Goal: Information Seeking & Learning: Stay updated

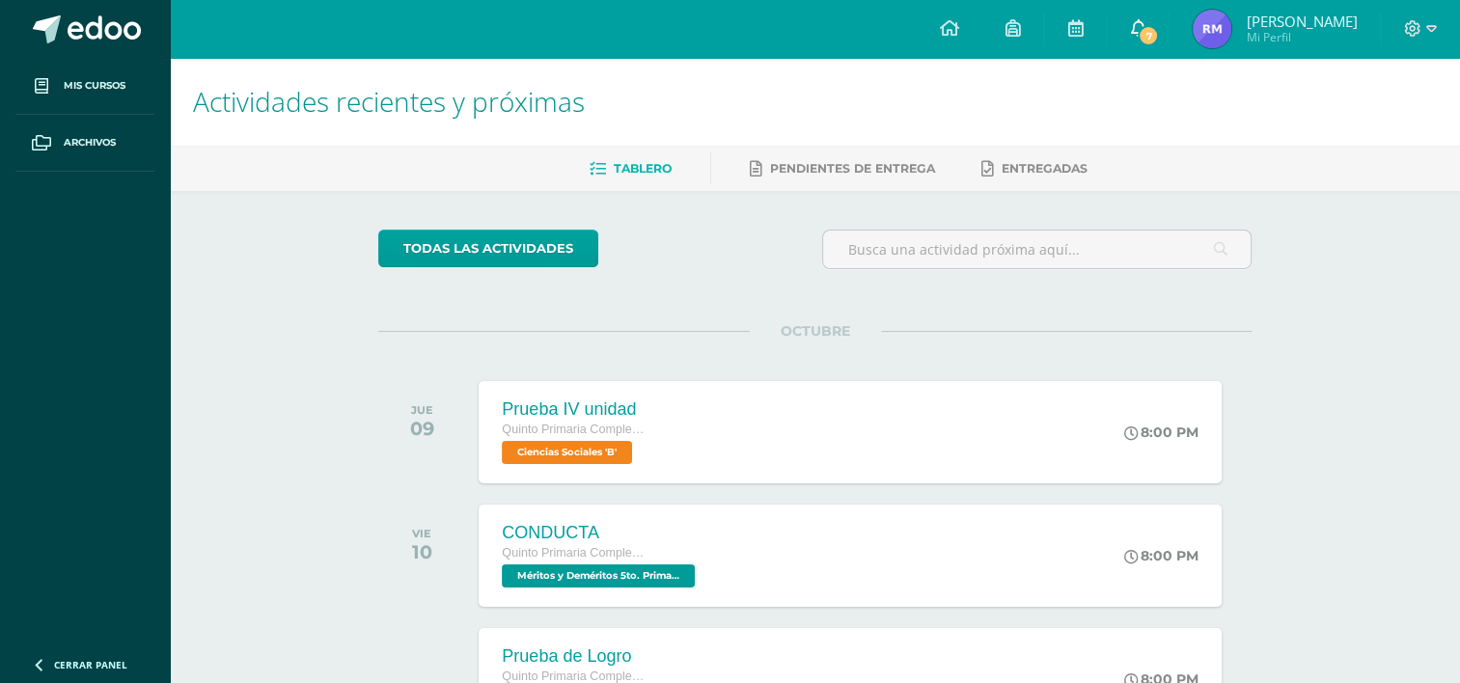
click at [1159, 38] on span "7" at bounding box center [1148, 35] width 21 height 21
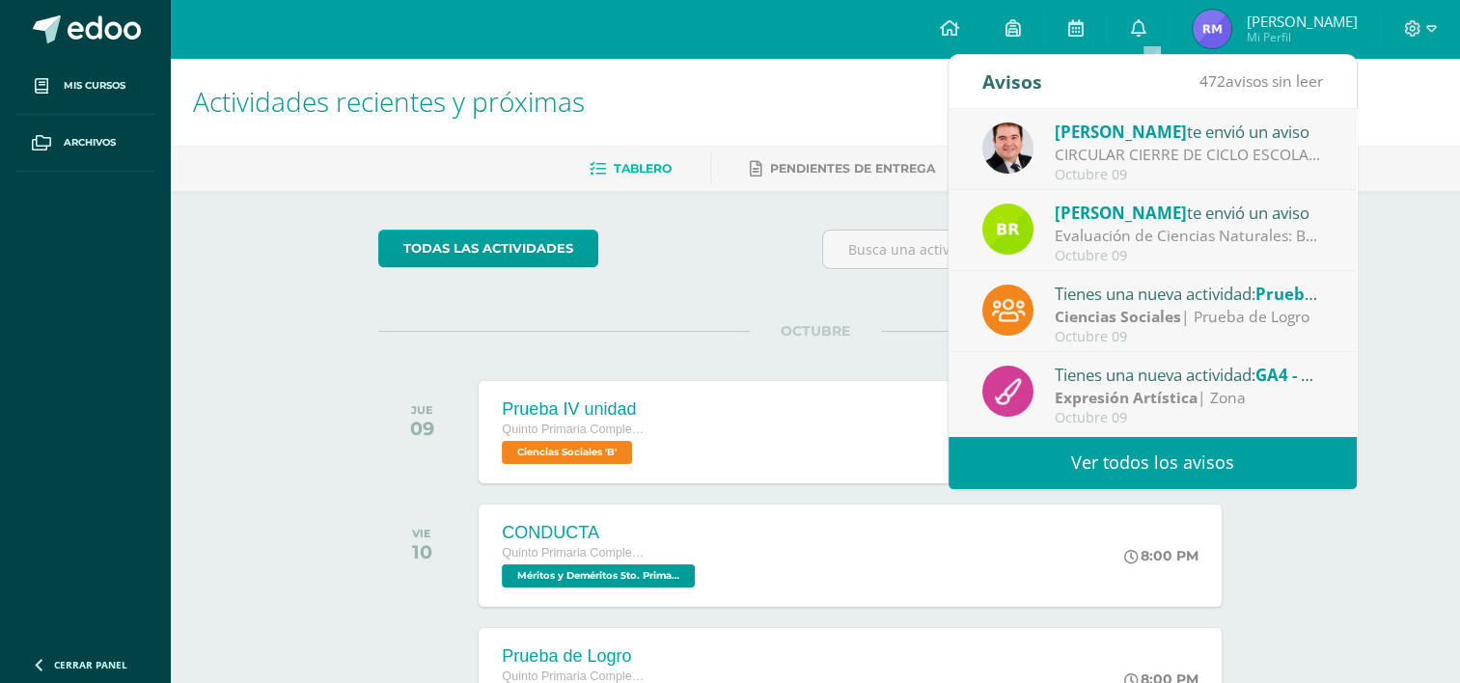
click at [1116, 222] on span "[PERSON_NAME]" at bounding box center [1121, 213] width 132 height 22
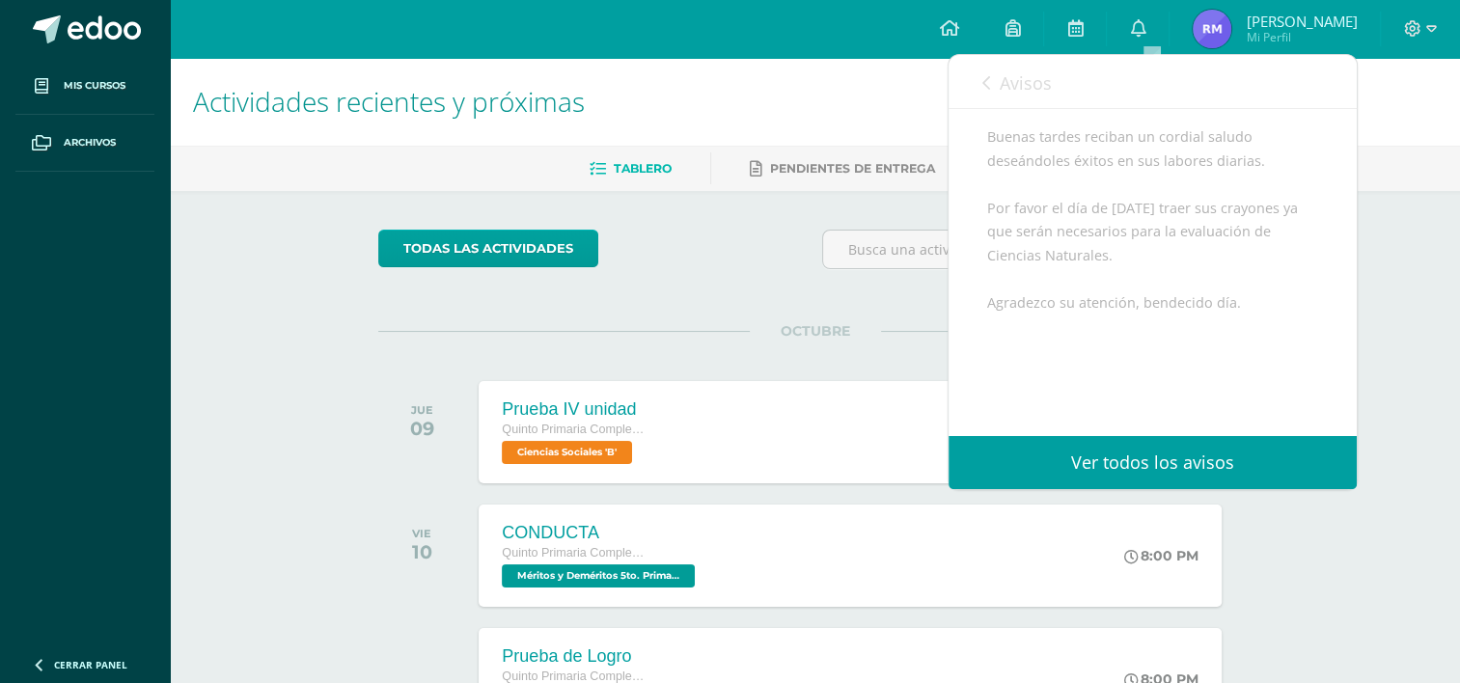
scroll to position [260, 0]
click at [1262, 476] on link "Ver todos los avisos" at bounding box center [1152, 462] width 408 height 53
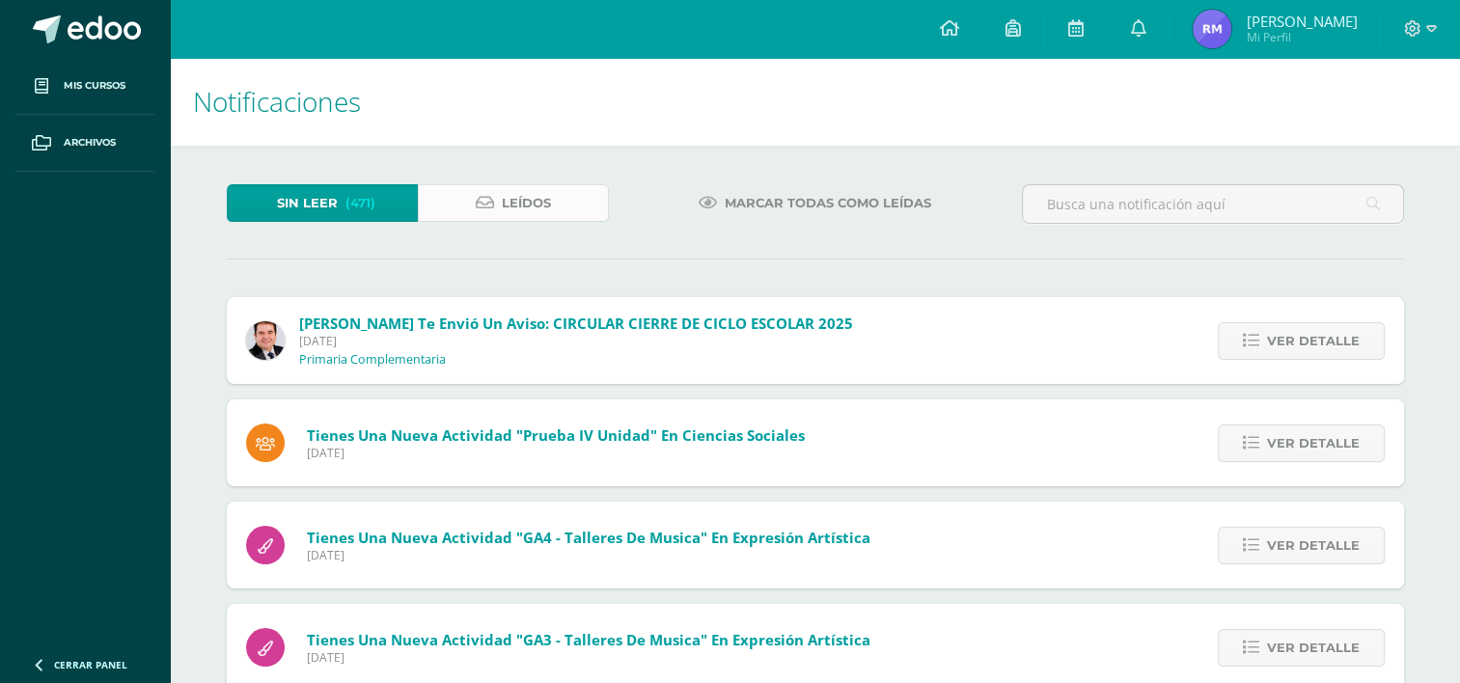
click at [577, 202] on link "Leídos" at bounding box center [513, 203] width 191 height 38
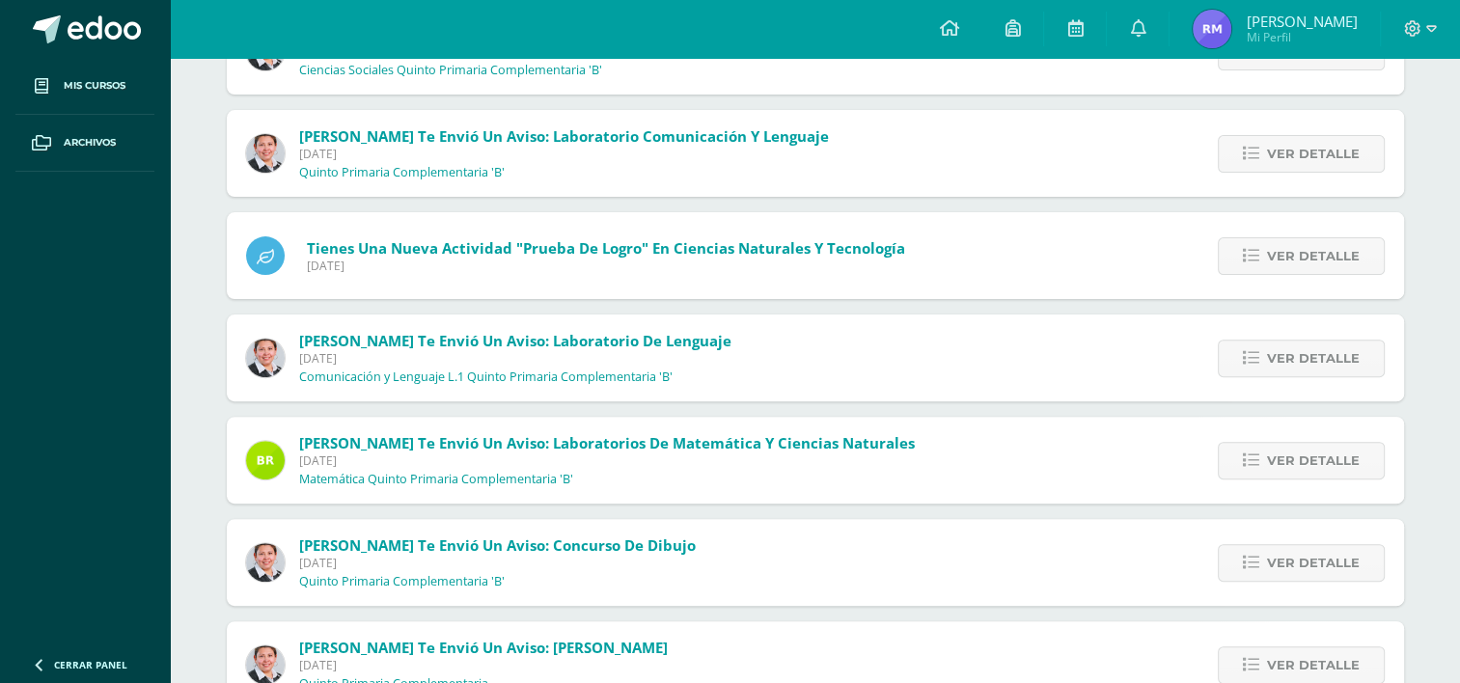
scroll to position [618, 0]
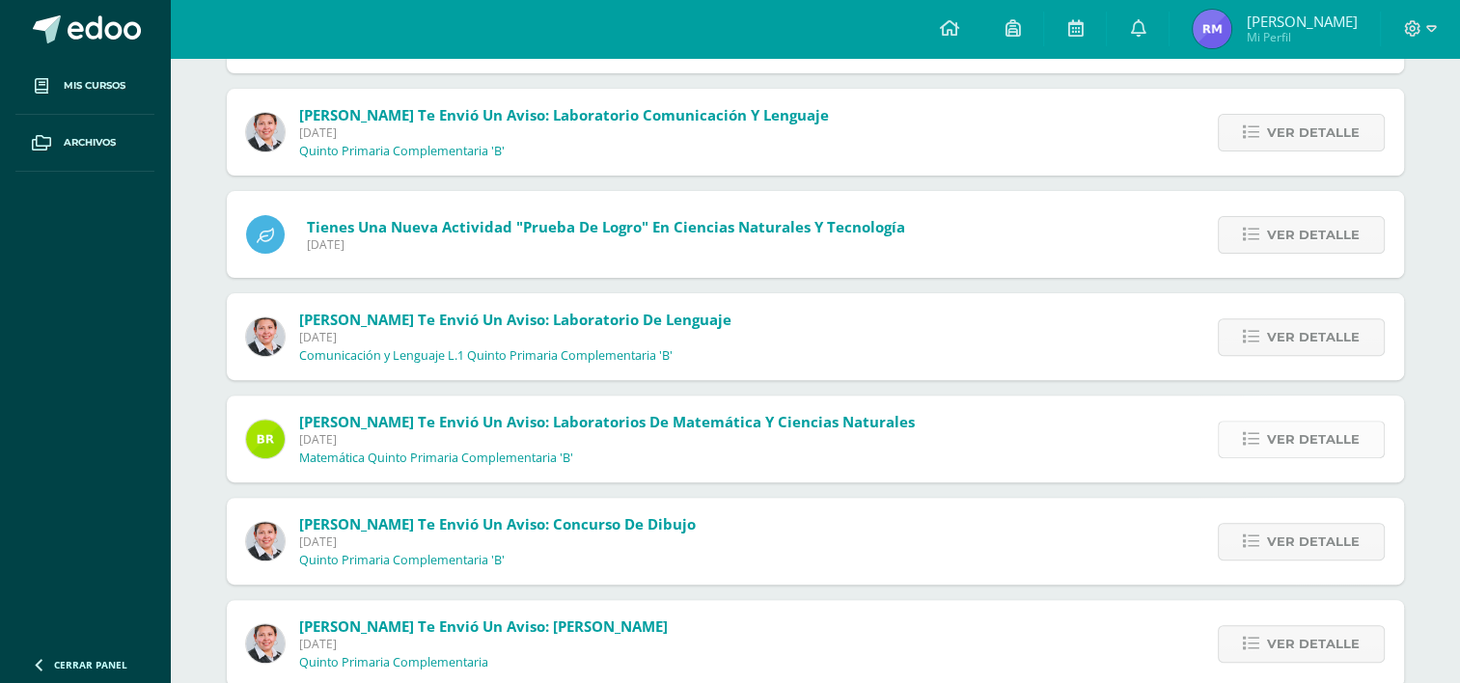
click at [1335, 436] on span "Ver detalle" at bounding box center [1313, 440] width 93 height 36
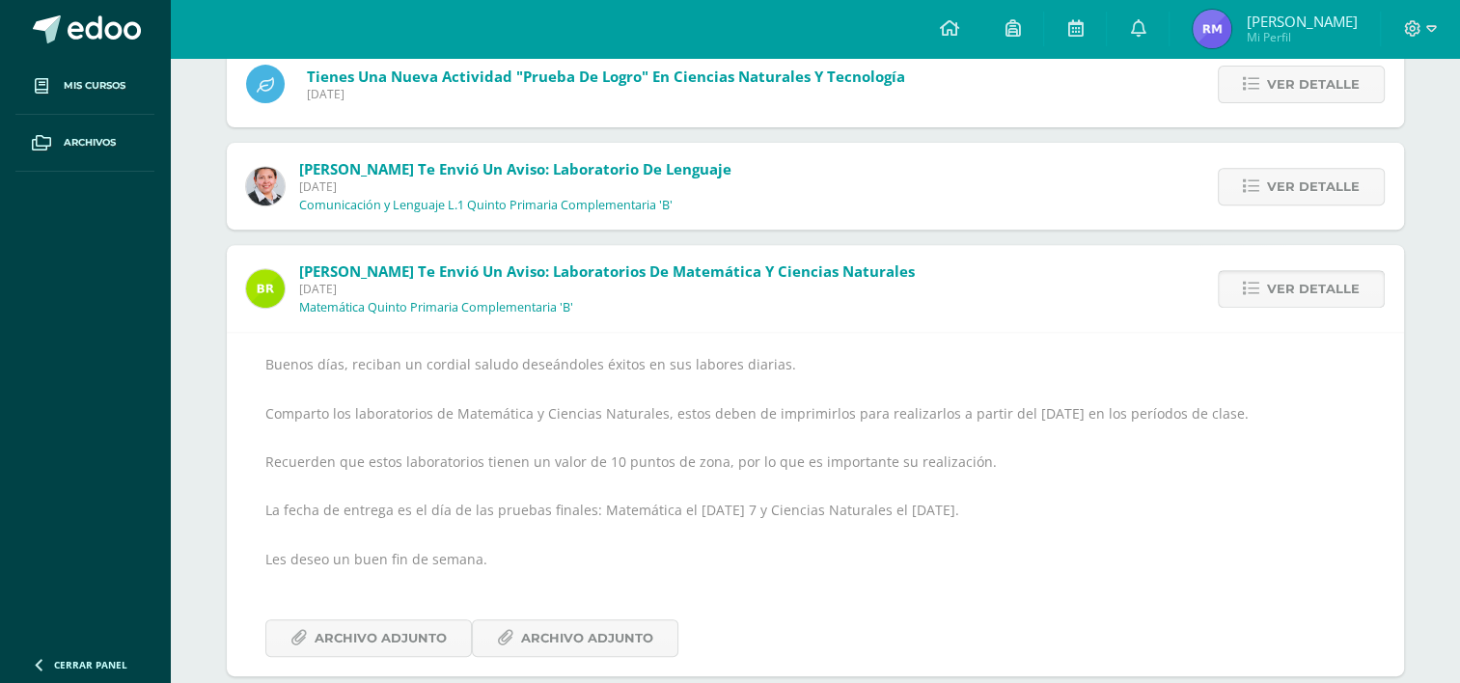
scroll to position [888, 0]
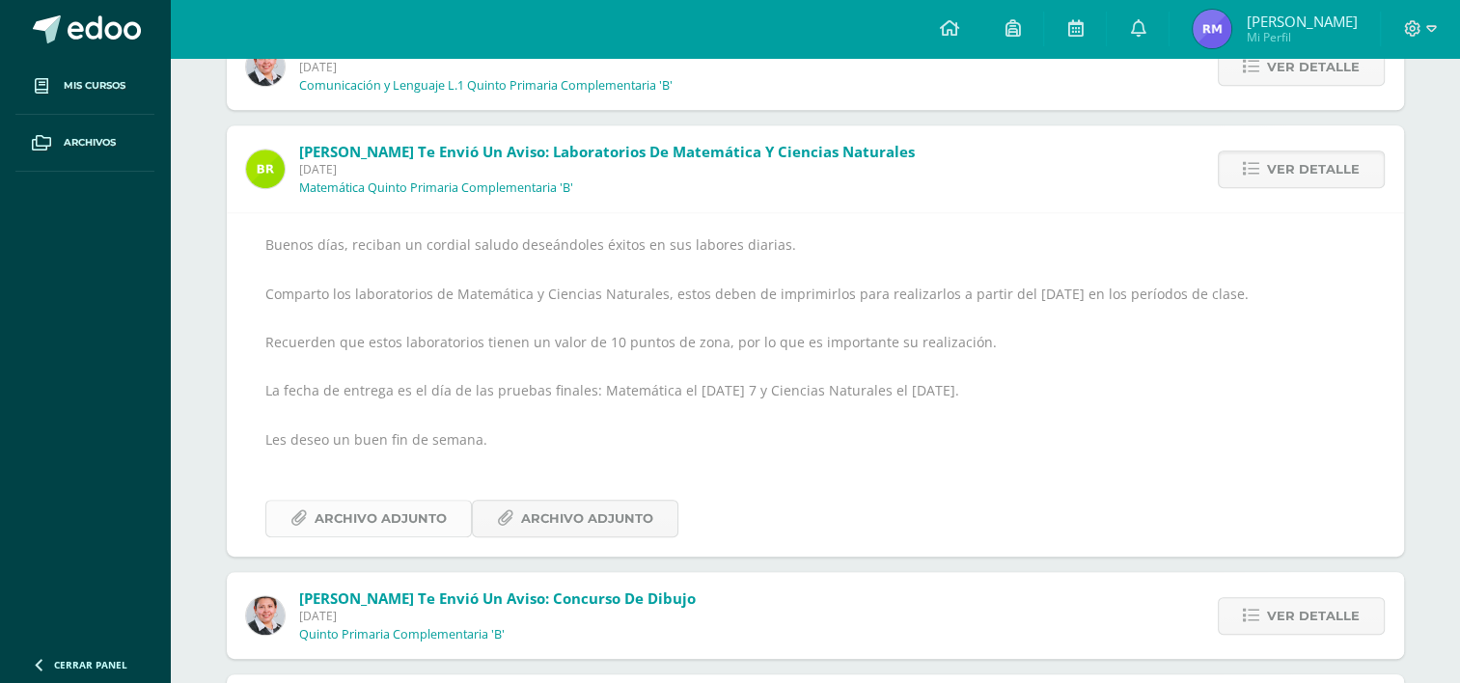
click at [406, 534] on span "Archivo Adjunto" at bounding box center [381, 519] width 132 height 36
click at [521, 521] on span "Archivo Adjunto" at bounding box center [587, 519] width 132 height 36
